Goal: Transaction & Acquisition: Purchase product/service

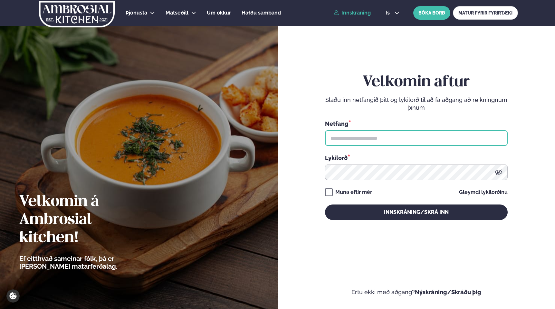
type input "**********"
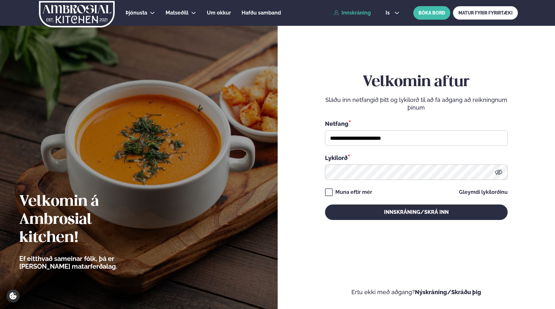
click at [356, 12] on link "Innskráning" at bounding box center [352, 13] width 37 height 6
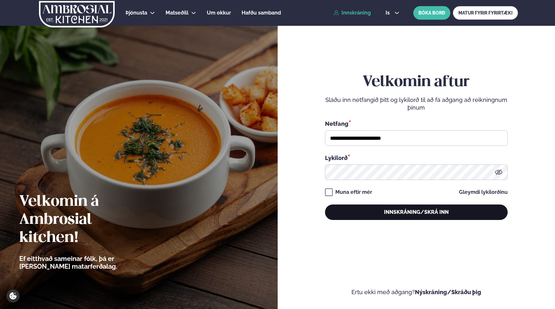
click at [403, 213] on button "Innskráning/Skrá inn" at bounding box center [416, 211] width 183 height 15
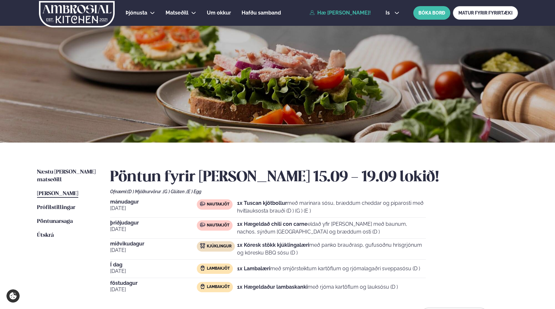
drag, startPoint x: 237, startPoint y: 270, endPoint x: 437, endPoint y: 265, distance: 199.5
click at [437, 265] on div "[DATE] Nautakjöt 1x Tuscan kjötbollur með marinara sósu, bræddum cheddar og pip…" at bounding box center [314, 247] width 408 height 97
copy div "Lambakjöt 1x Lambalæri með smjörsteiktum kartöflum og rjómalagaðri sveppasósu (…"
click at [63, 191] on span "[PERSON_NAME]" at bounding box center [57, 193] width 41 height 5
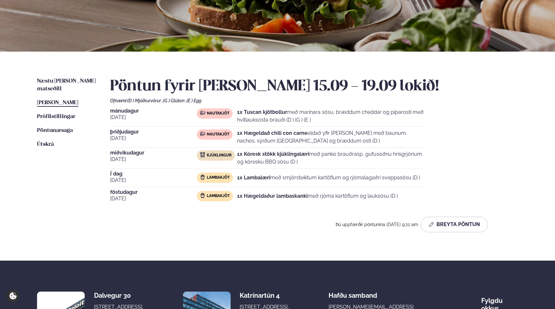
scroll to position [92, 0]
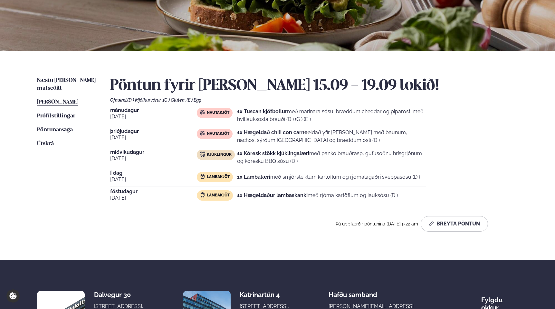
click at [271, 151] on strong "1x Kóresk stökk kjúklingalæri" at bounding box center [273, 153] width 72 height 6
click at [454, 230] on button "Breyta Pöntun" at bounding box center [454, 223] width 67 height 15
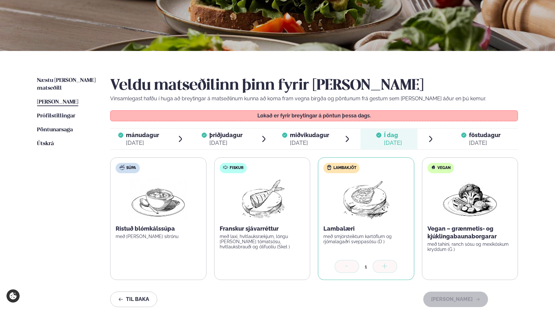
click at [471, 140] on div "[DATE]" at bounding box center [485, 143] width 32 height 8
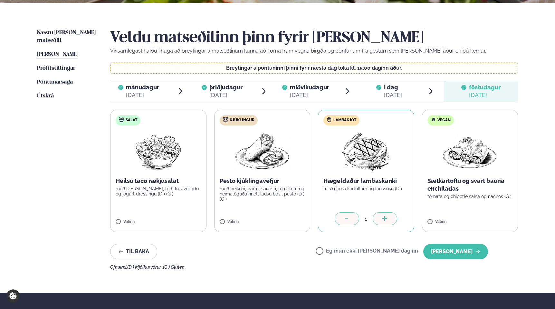
scroll to position [140, 0]
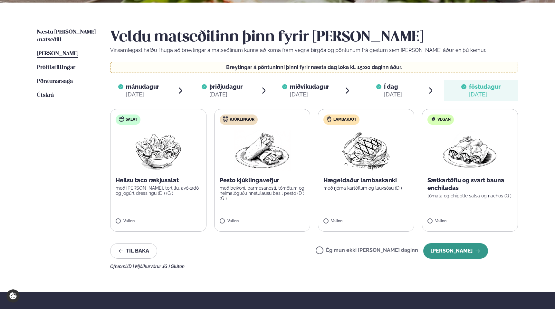
click at [447, 245] on button "[PERSON_NAME]" at bounding box center [455, 250] width 65 height 15
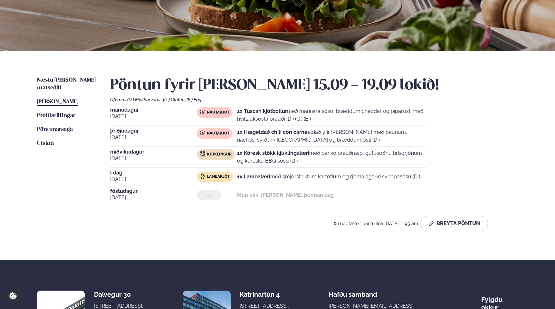
scroll to position [91, 0]
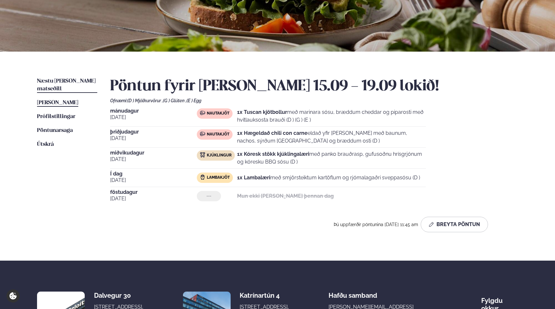
click at [59, 81] on span "Næstu [PERSON_NAME] matseðill" at bounding box center [66, 84] width 59 height 13
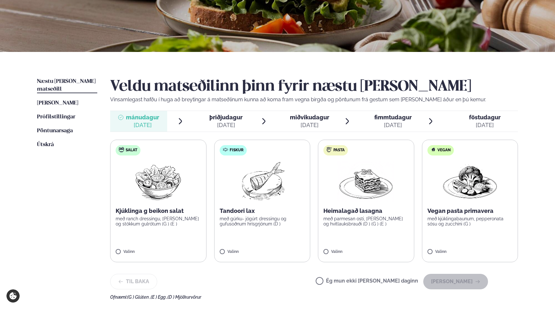
scroll to position [93, 0]
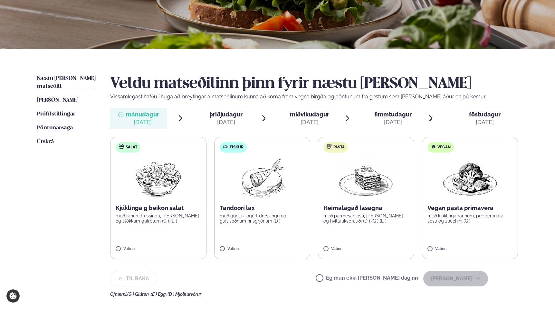
click at [356, 206] on p "Heimalagað lasagna" at bounding box center [365, 208] width 85 height 8
click at [456, 280] on button "[PERSON_NAME]" at bounding box center [455, 278] width 65 height 15
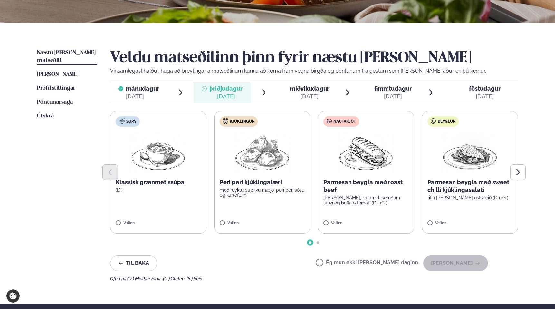
scroll to position [123, 0]
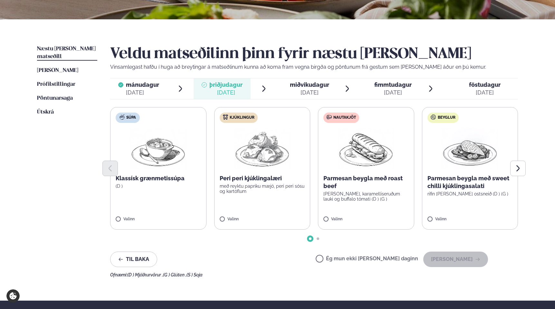
click at [256, 151] on img at bounding box center [262, 148] width 57 height 41
click at [456, 256] on button "[PERSON_NAME]" at bounding box center [455, 258] width 65 height 15
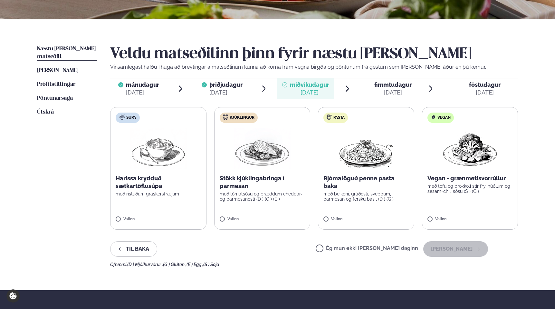
click at [279, 179] on p "Stökk kjúklingabringa í parmesan" at bounding box center [262, 181] width 85 height 15
click at [456, 246] on button "[PERSON_NAME]" at bounding box center [455, 248] width 65 height 15
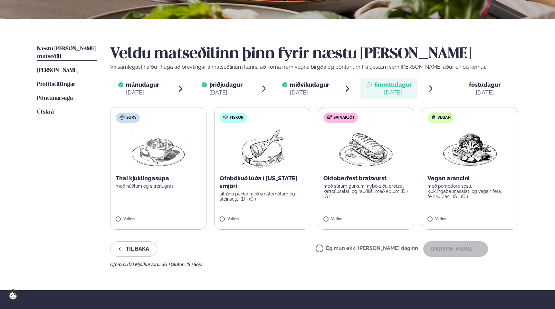
click at [157, 166] on img at bounding box center [158, 148] width 57 height 41
click at [460, 248] on button "[PERSON_NAME]" at bounding box center [455, 248] width 65 height 15
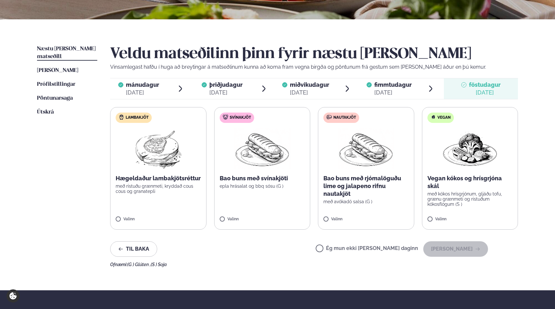
click at [152, 172] on label "Lambakjöt Hægeldaður lambakjötsréttur með ristuðu grænmeti, kryddað cous cous o…" at bounding box center [158, 168] width 96 height 122
click at [458, 250] on button "[PERSON_NAME]" at bounding box center [455, 248] width 65 height 15
